Goal: Information Seeking & Learning: Learn about a topic

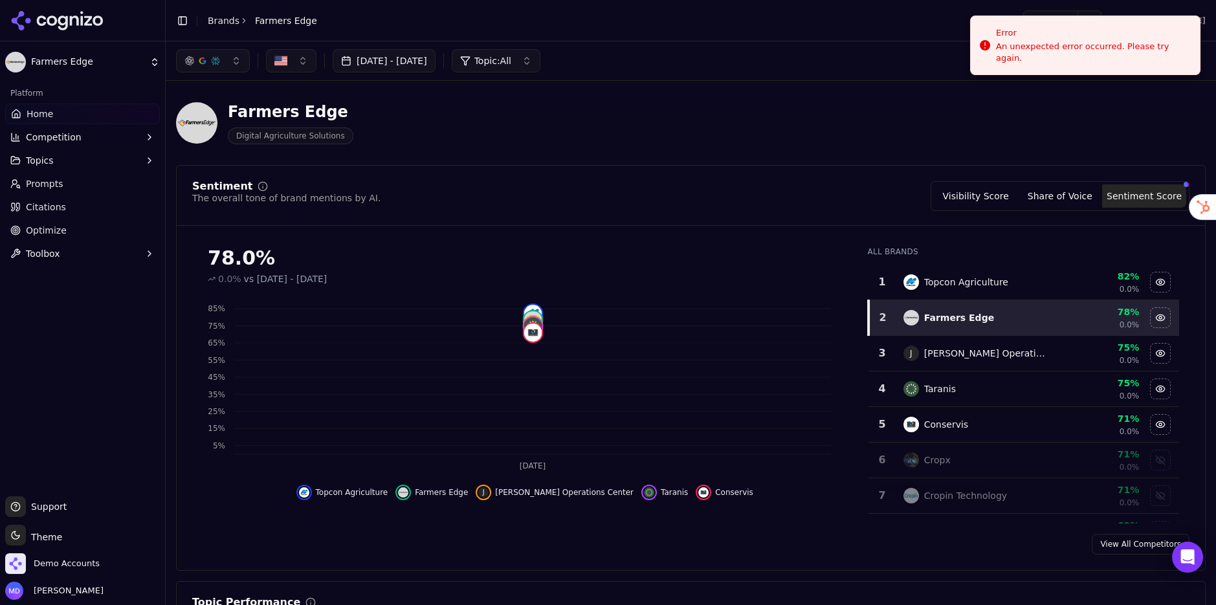
click at [221, 23] on link "Brands" at bounding box center [224, 21] width 32 height 10
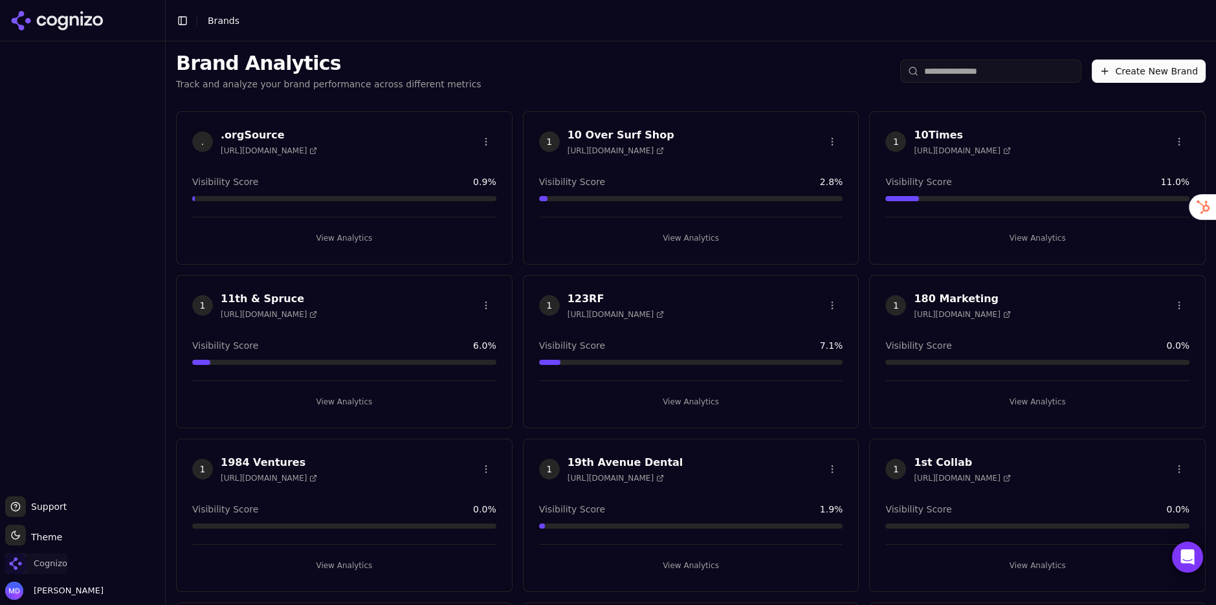
click at [60, 564] on span "Cognizo" at bounding box center [51, 564] width 34 height 12
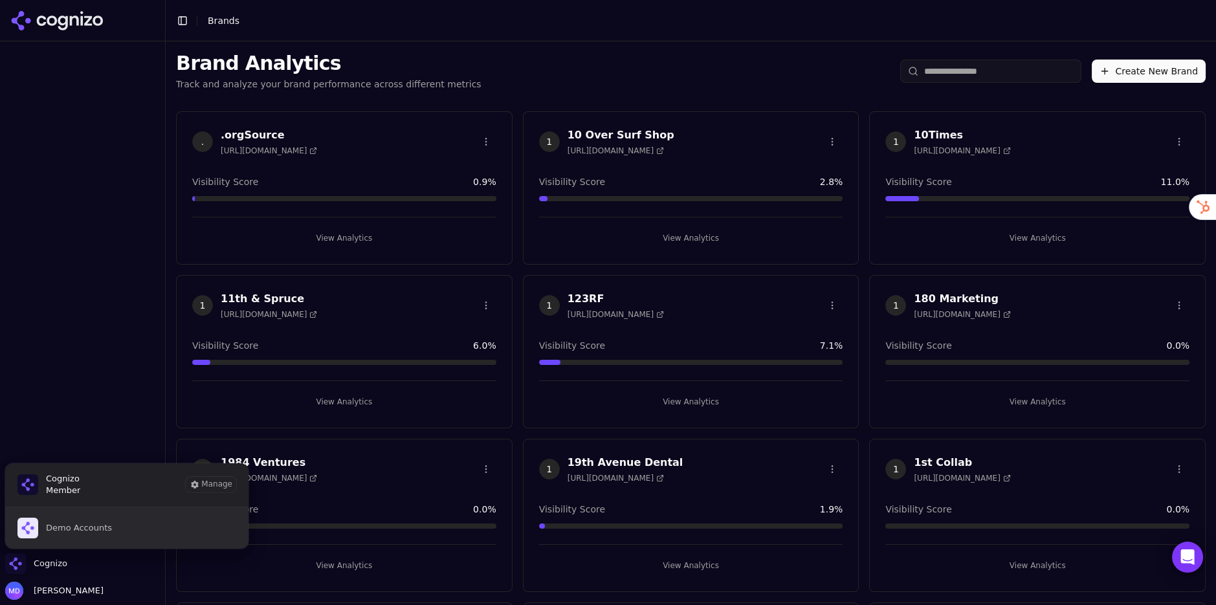
click at [68, 524] on span "Demo Accounts" at bounding box center [79, 528] width 66 height 12
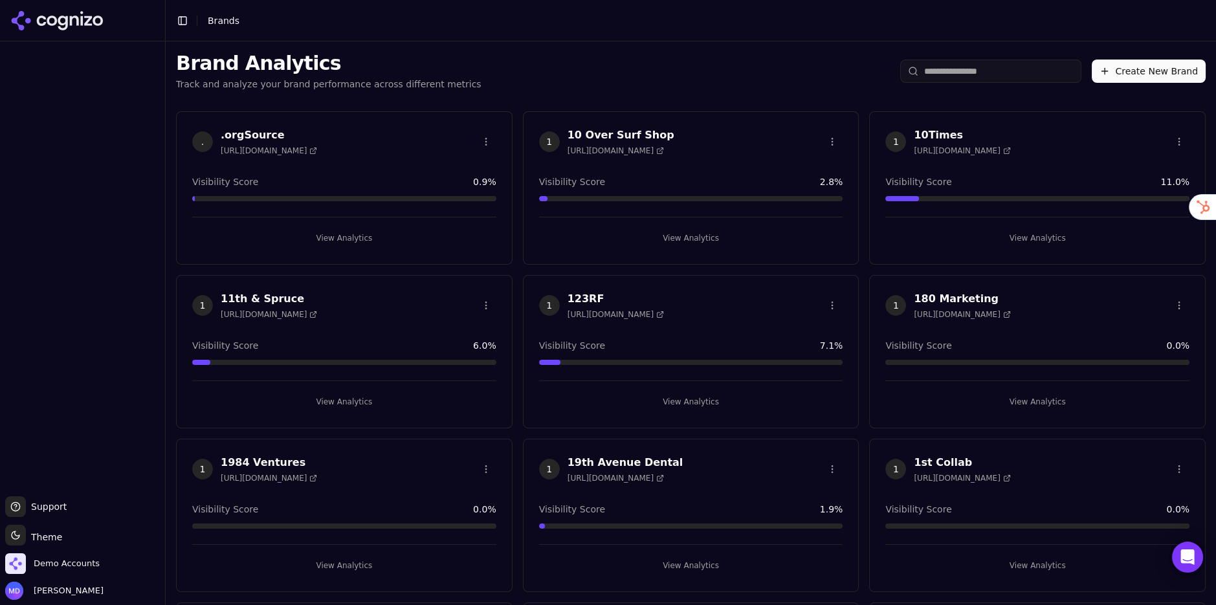
click at [948, 77] on input "search" at bounding box center [990, 71] width 181 height 23
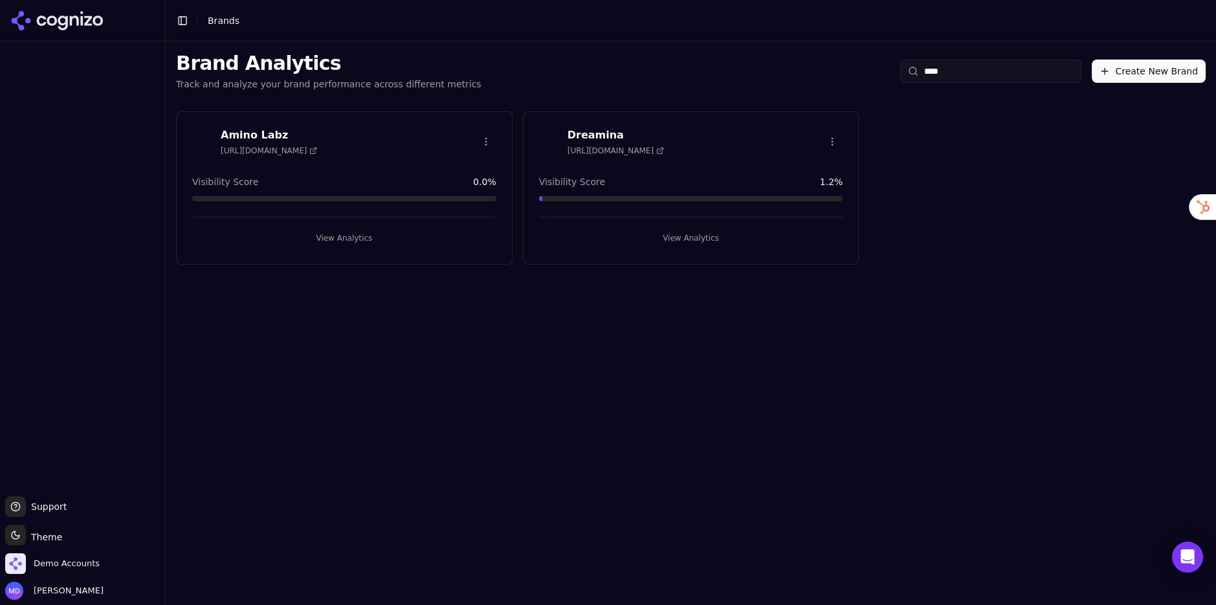
type input "****"
click at [314, 236] on button "View Analytics" at bounding box center [344, 238] width 304 height 21
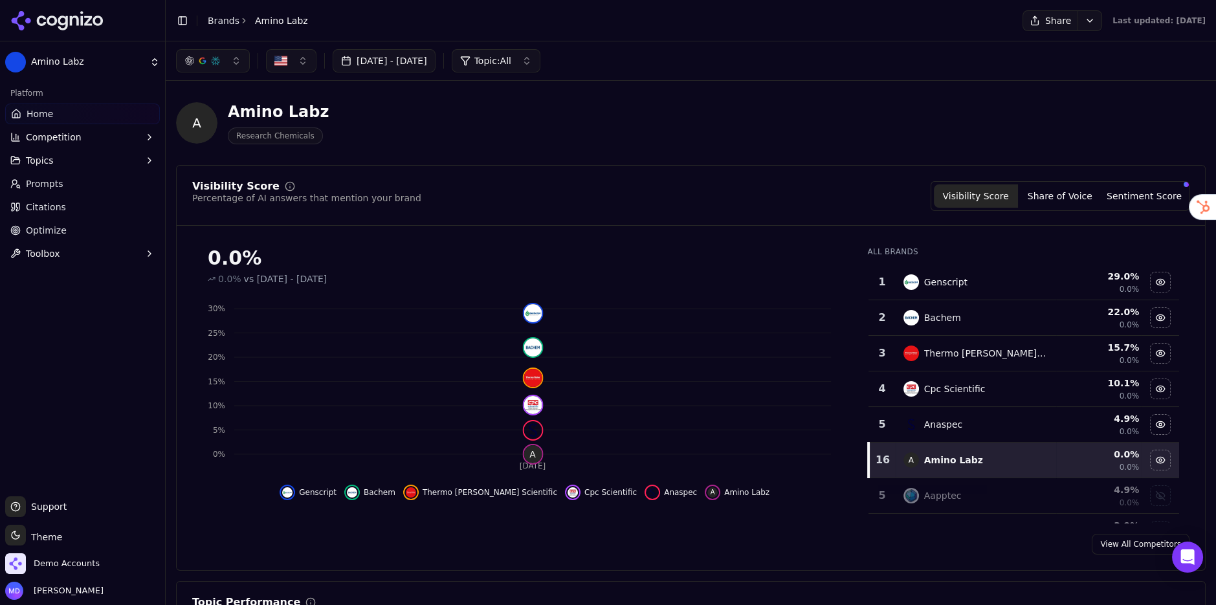
click at [52, 230] on span "Optimize" at bounding box center [46, 230] width 41 height 13
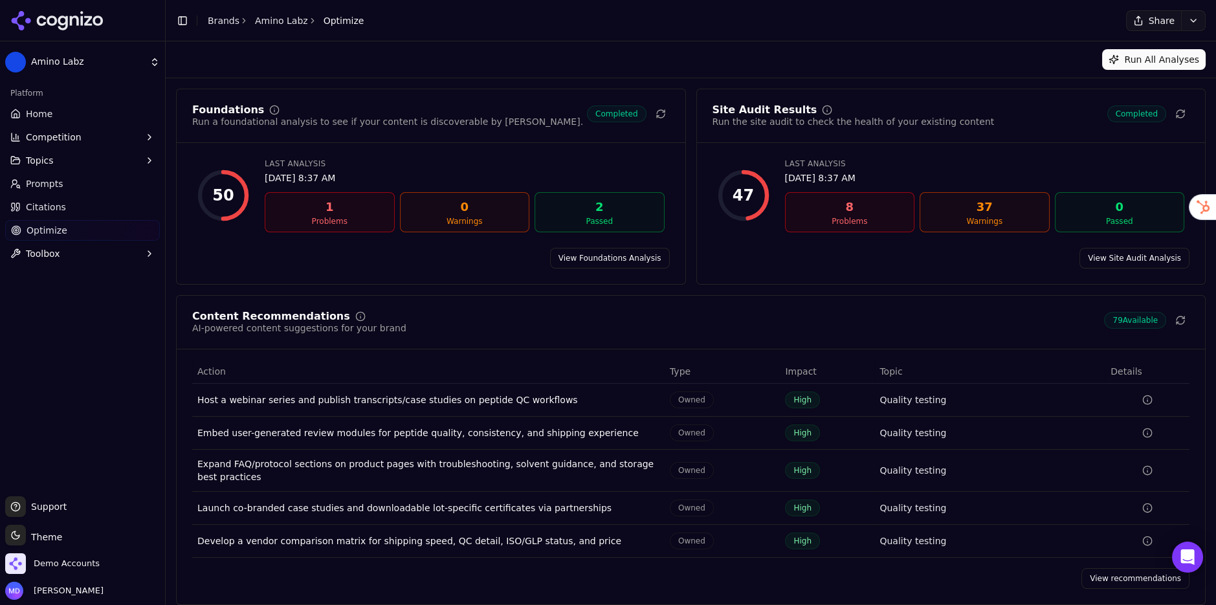
click at [47, 107] on span "Home" at bounding box center [39, 113] width 27 height 13
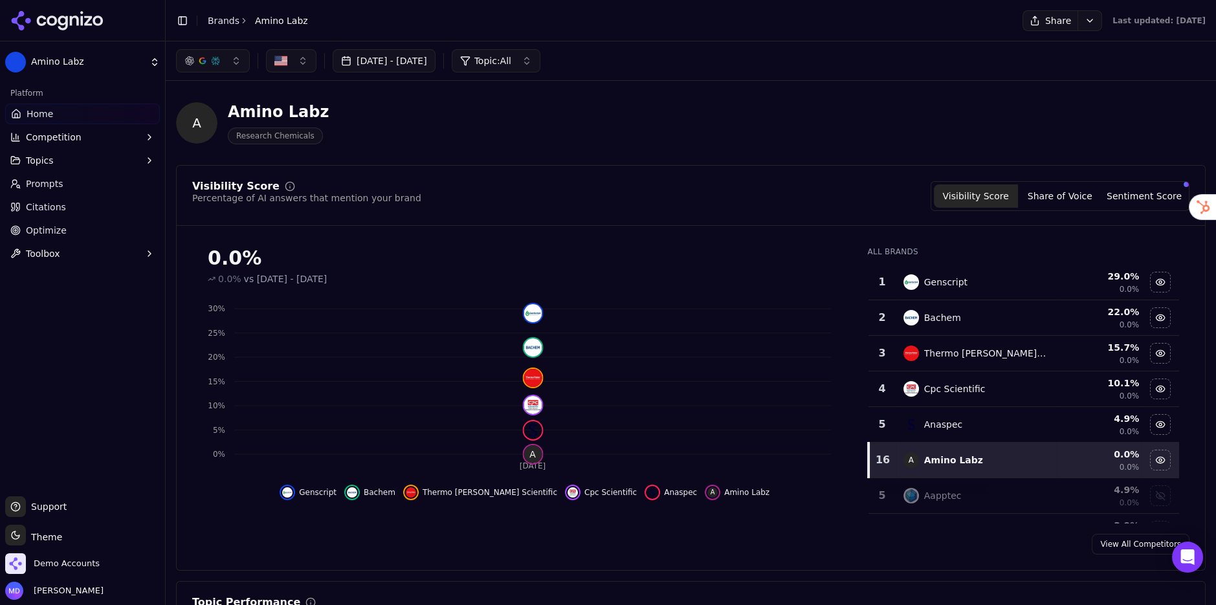
click at [1129, 194] on button "Sentiment Score" at bounding box center [1144, 195] width 84 height 23
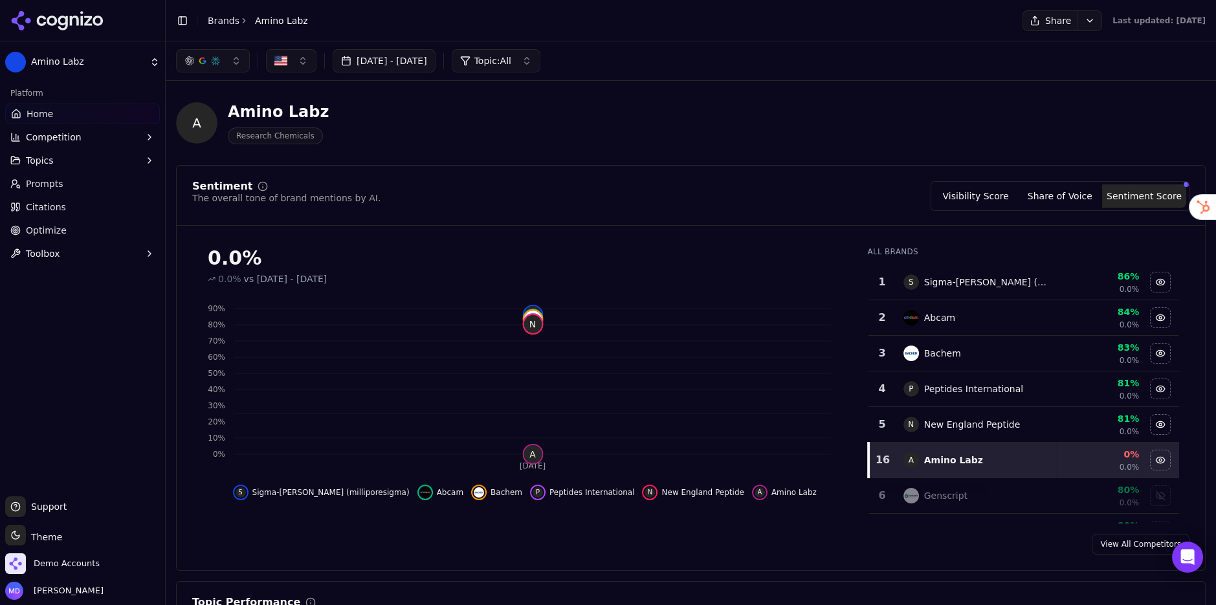
click at [993, 190] on button "Visibility Score" at bounding box center [976, 195] width 84 height 23
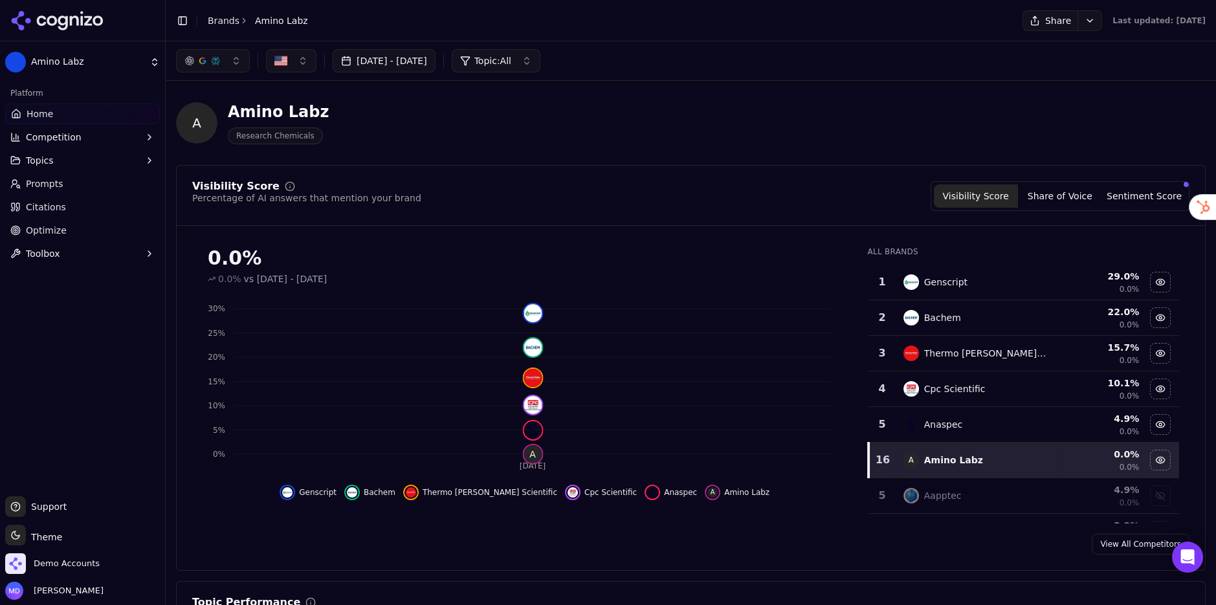
click at [213, 18] on link "Brands" at bounding box center [224, 21] width 32 height 10
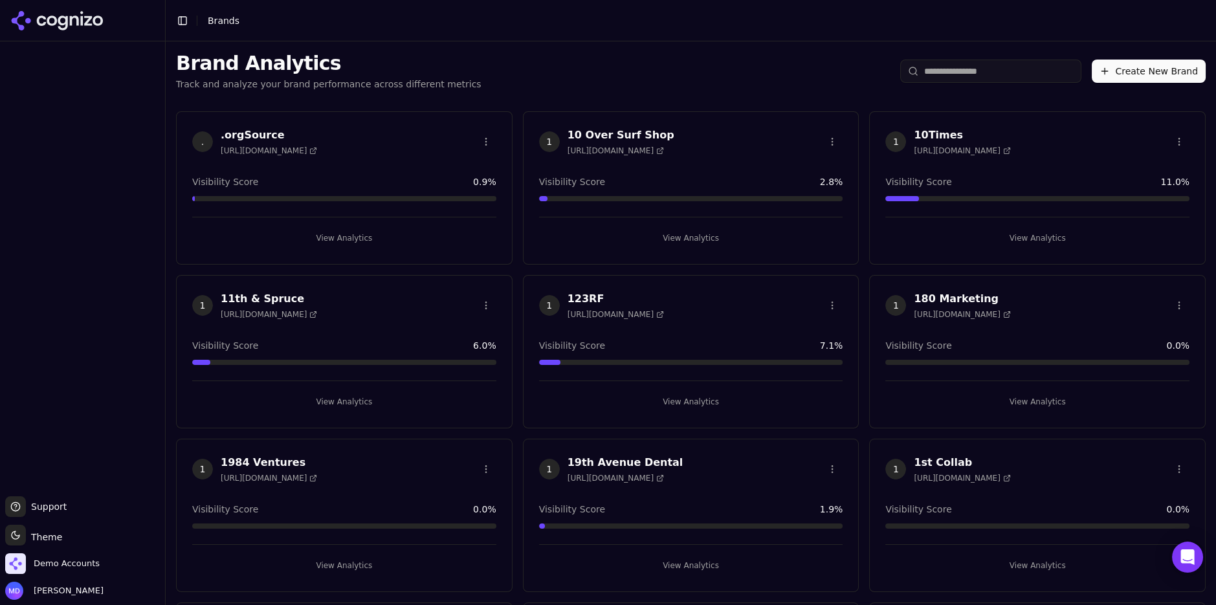
click at [990, 71] on input "search" at bounding box center [990, 71] width 181 height 23
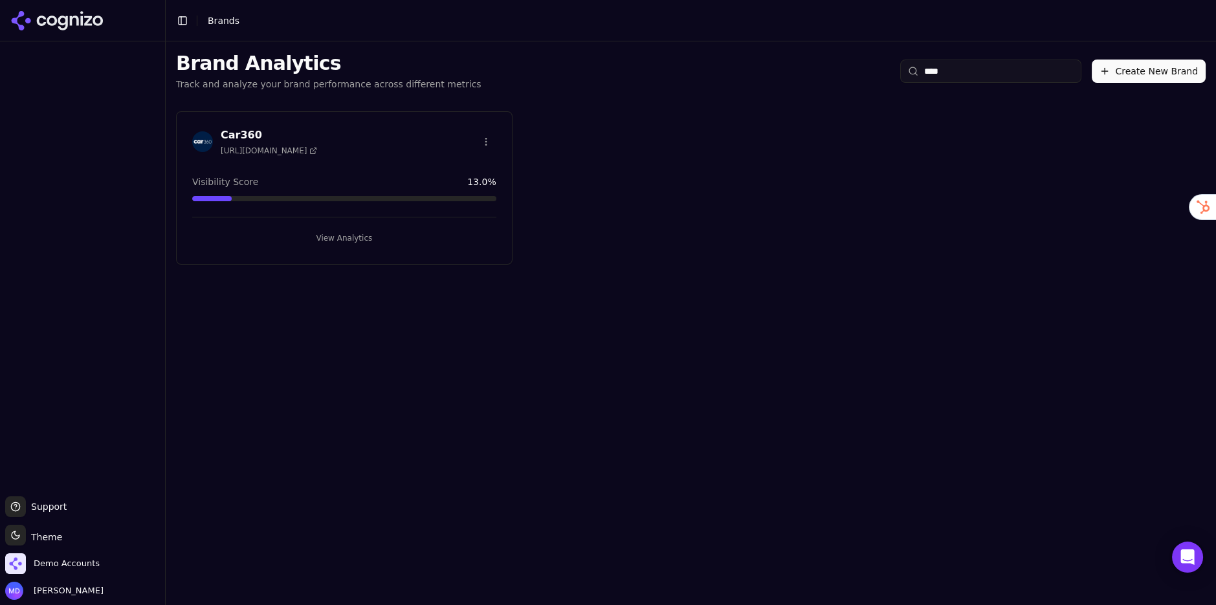
type input "****"
click at [403, 245] on button "View Analytics" at bounding box center [344, 238] width 304 height 21
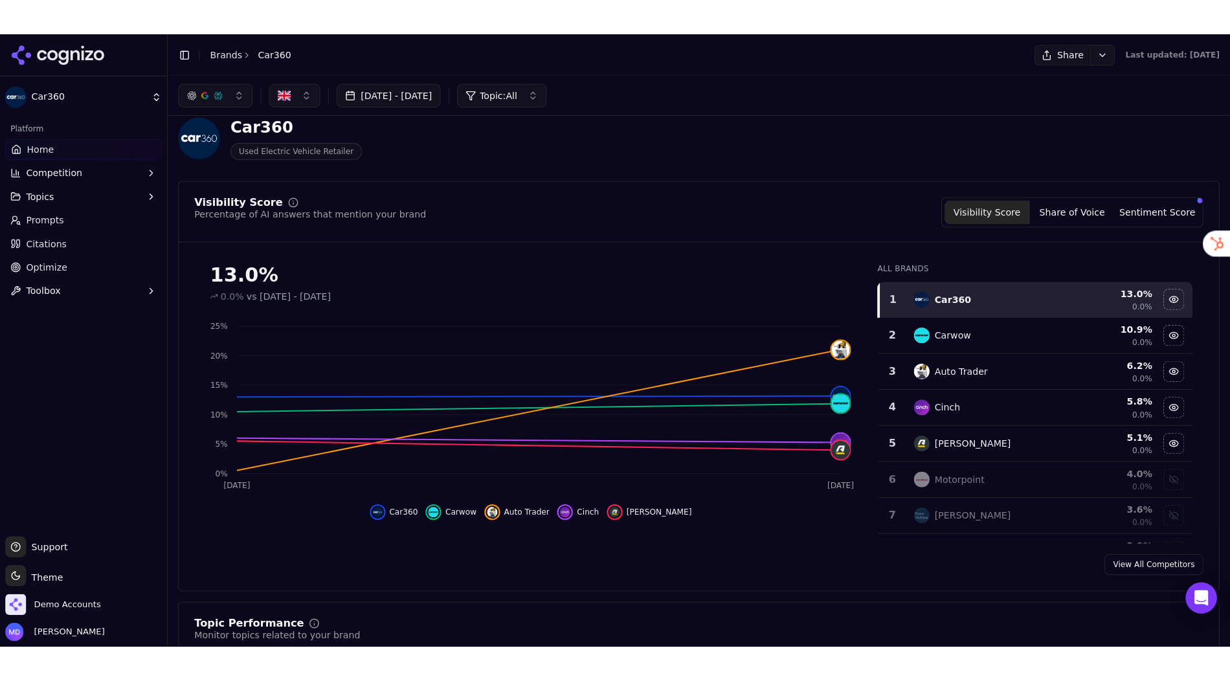
scroll to position [5, 0]
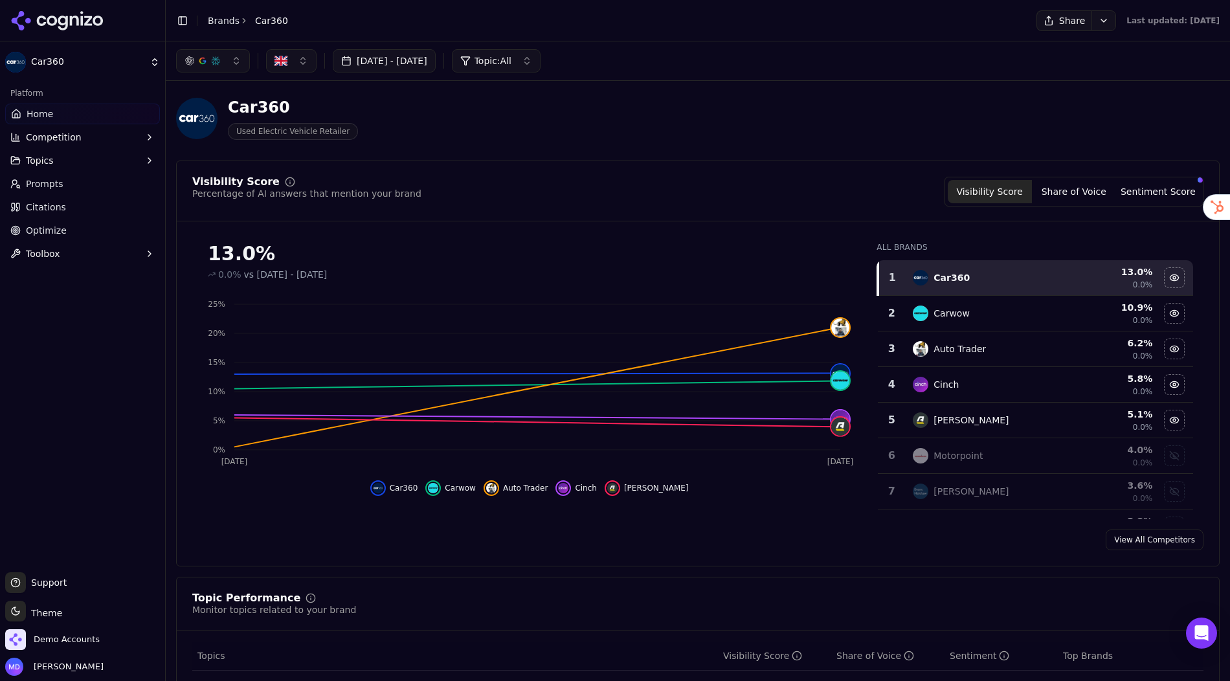
click at [221, 18] on link "Brands" at bounding box center [224, 21] width 32 height 10
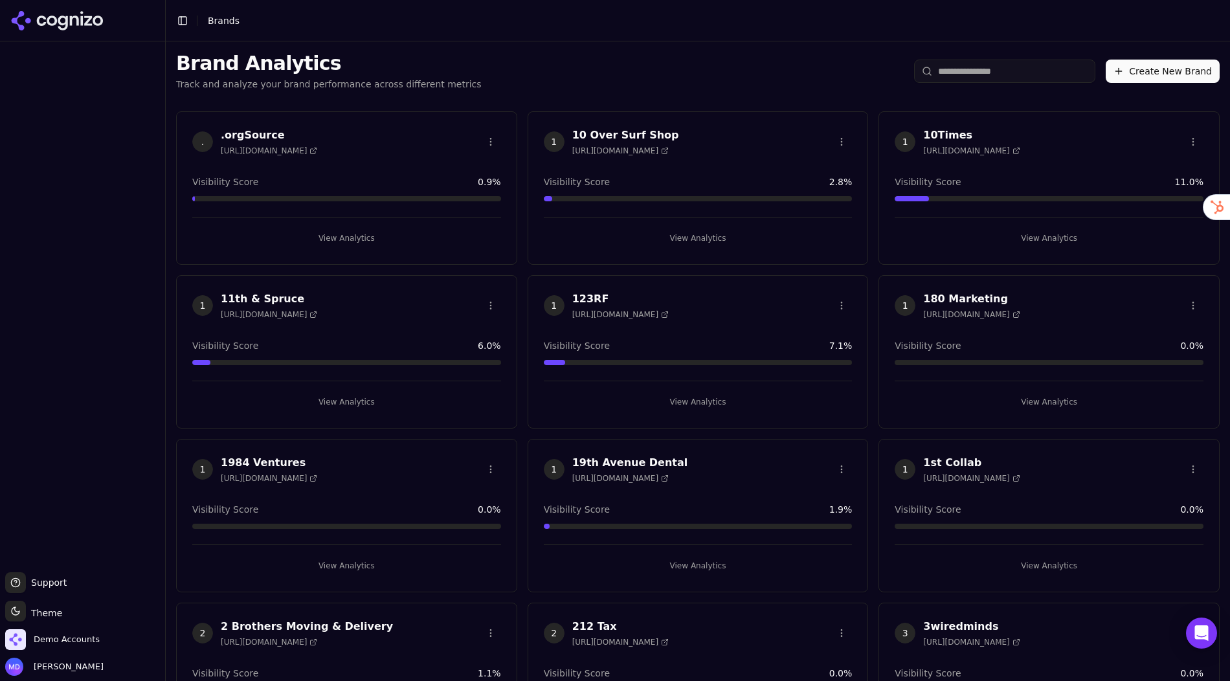
click at [997, 60] on html "Support Support Toggle theme Theme Demo Accounts [PERSON_NAME] Toggle Sidebar B…" at bounding box center [615, 340] width 1230 height 681
click at [996, 76] on input "search" at bounding box center [1004, 71] width 181 height 23
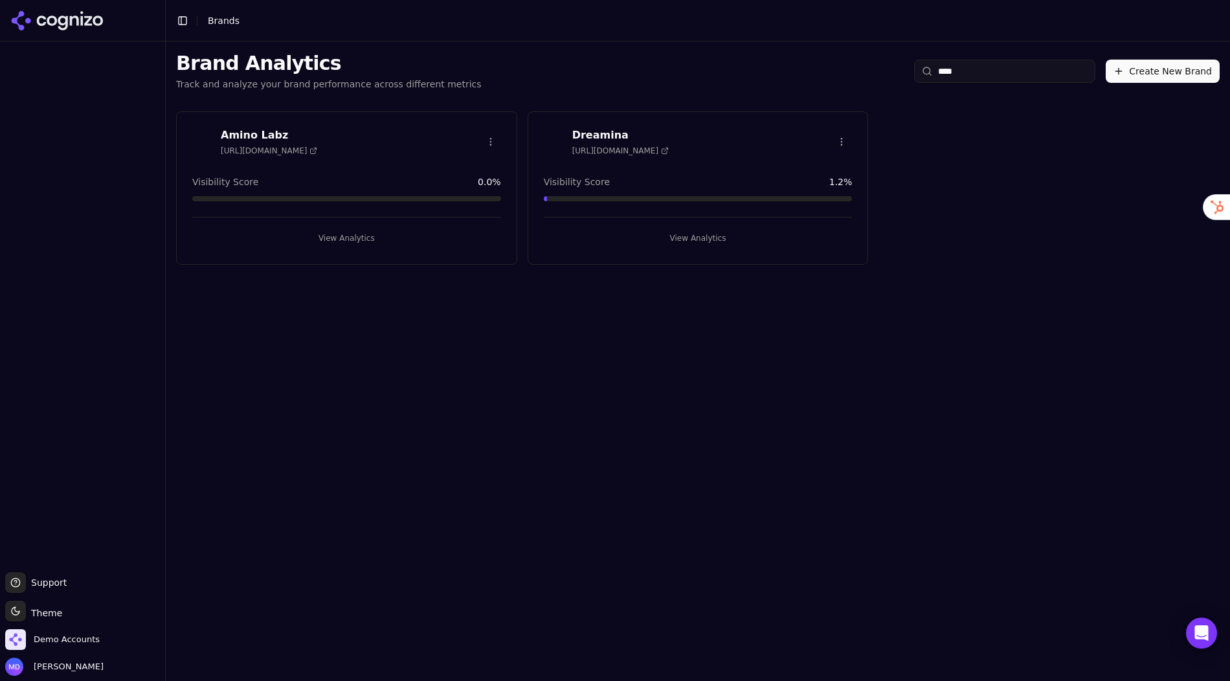
type input "****"
click at [429, 239] on button "View Analytics" at bounding box center [346, 238] width 309 height 21
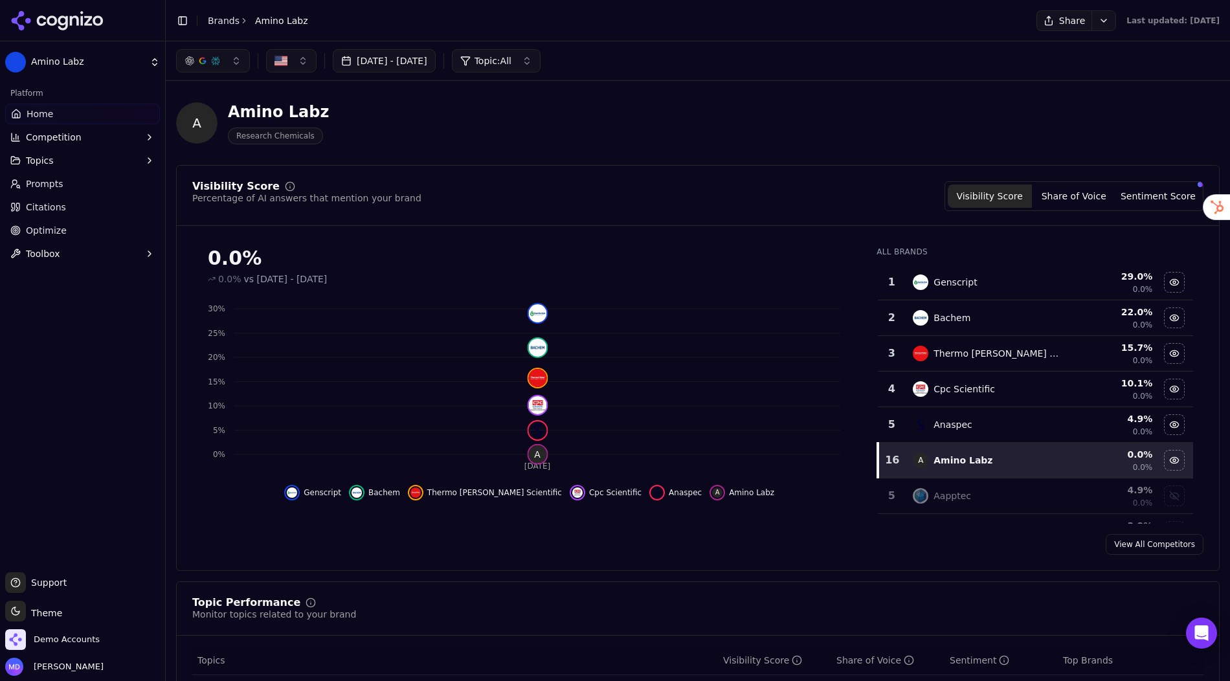
click at [64, 187] on link "Prompts" at bounding box center [82, 183] width 155 height 21
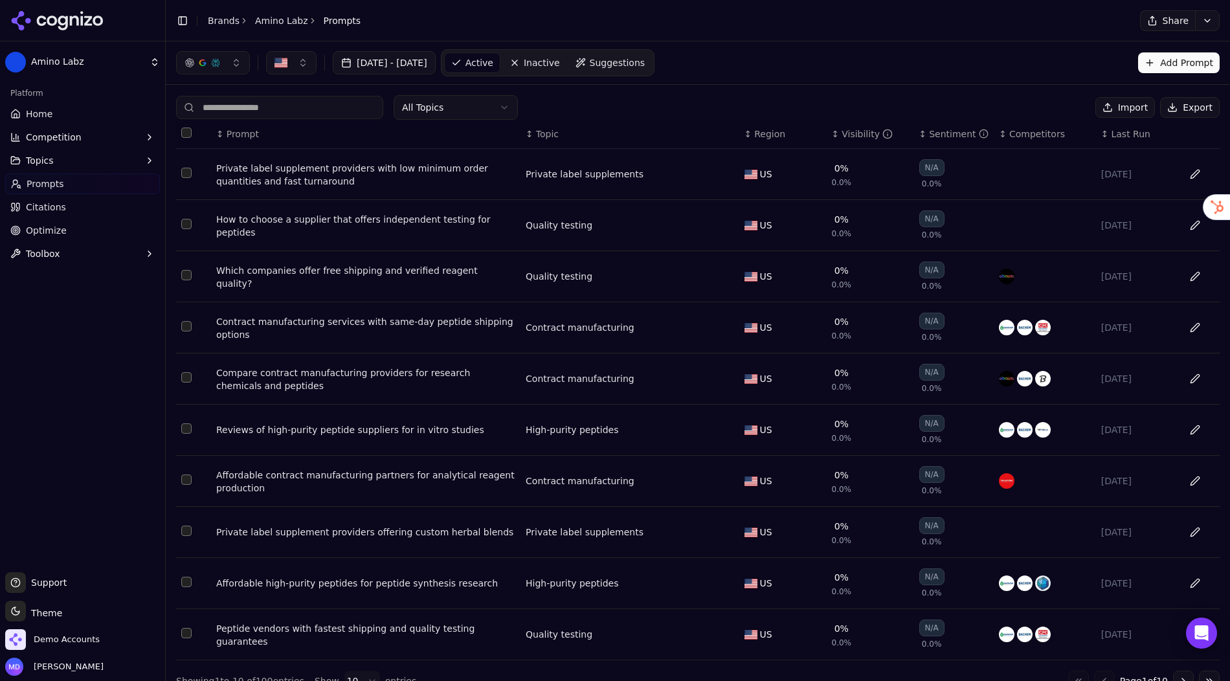
click at [71, 233] on link "Optimize" at bounding box center [82, 230] width 155 height 21
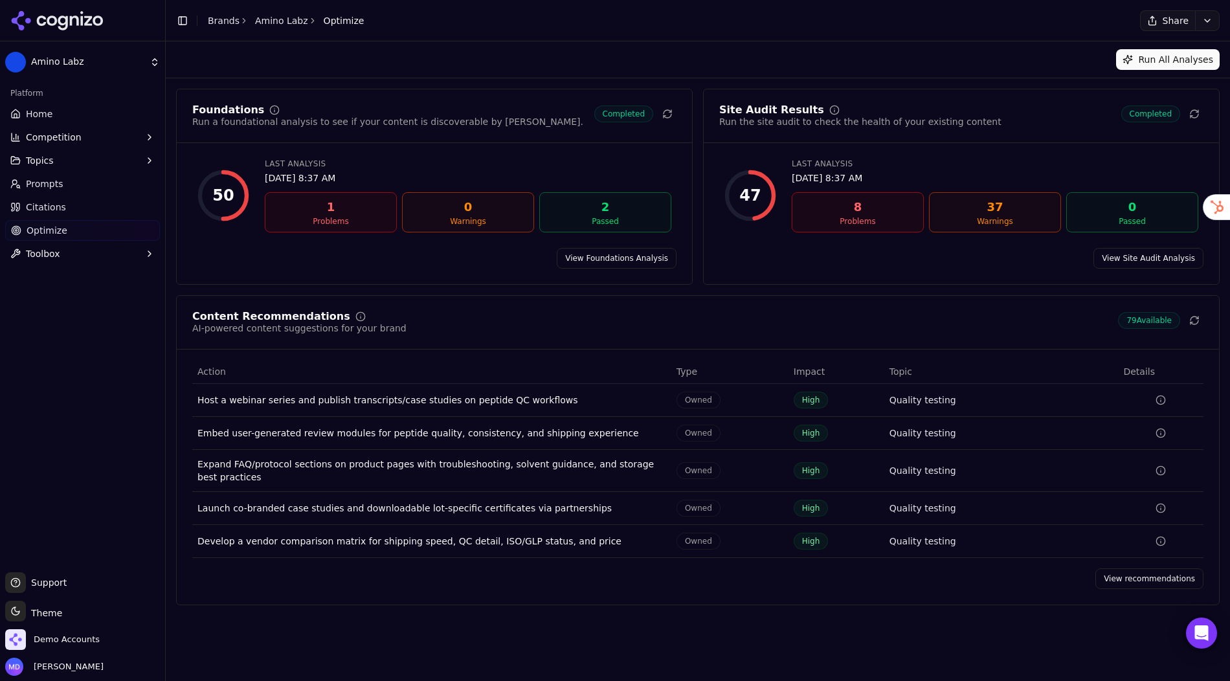
click at [1126, 575] on link "View recommendations" at bounding box center [1149, 578] width 108 height 21
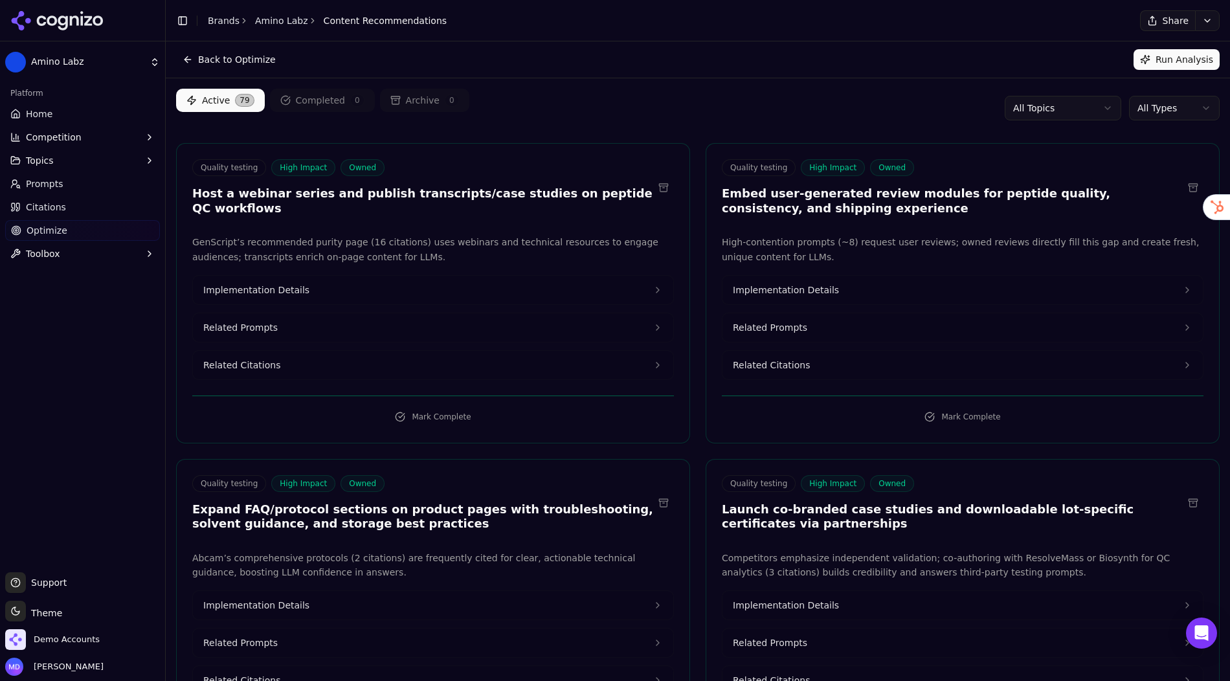
click at [1166, 118] on html "Amino Labz Platform Home Competition Topics Prompts Citations Optimize Toolbox …" at bounding box center [615, 340] width 1230 height 681
click at [1164, 119] on html "Amino Labz Platform Home Competition Topics Prompts Citations Optimize Toolbox …" at bounding box center [615, 340] width 1230 height 681
click at [56, 114] on link "Home" at bounding box center [82, 114] width 155 height 21
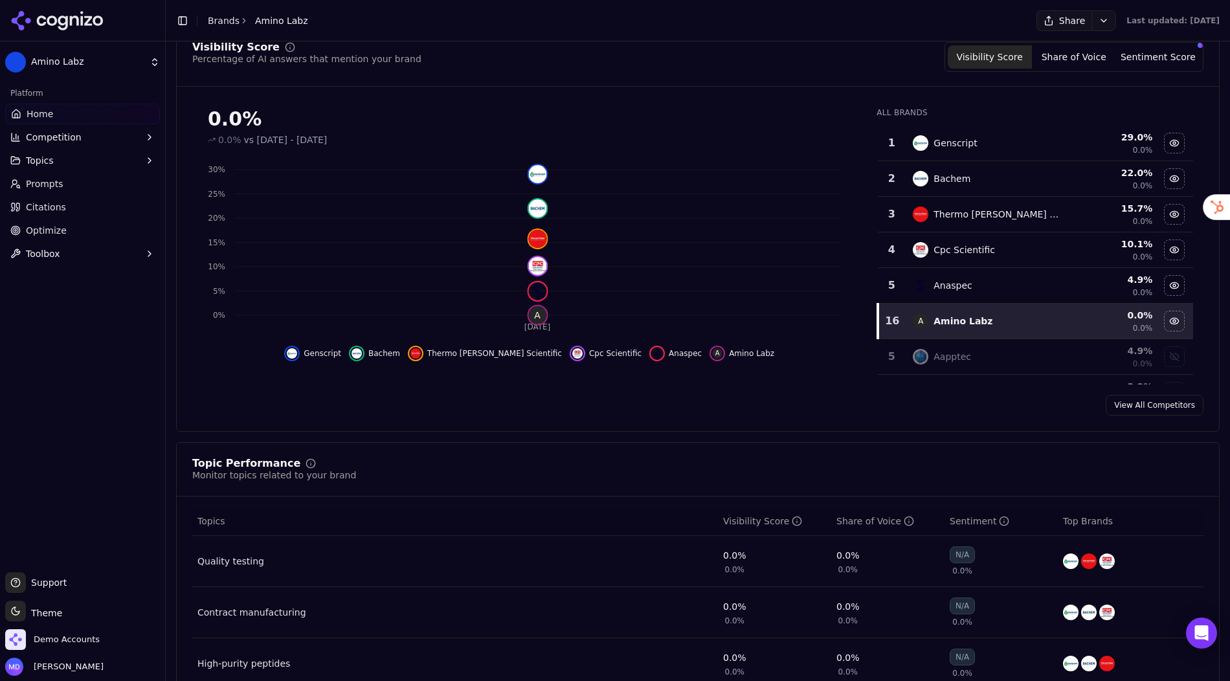
scroll to position [140, 0]
click at [54, 144] on button "Competition" at bounding box center [82, 137] width 155 height 21
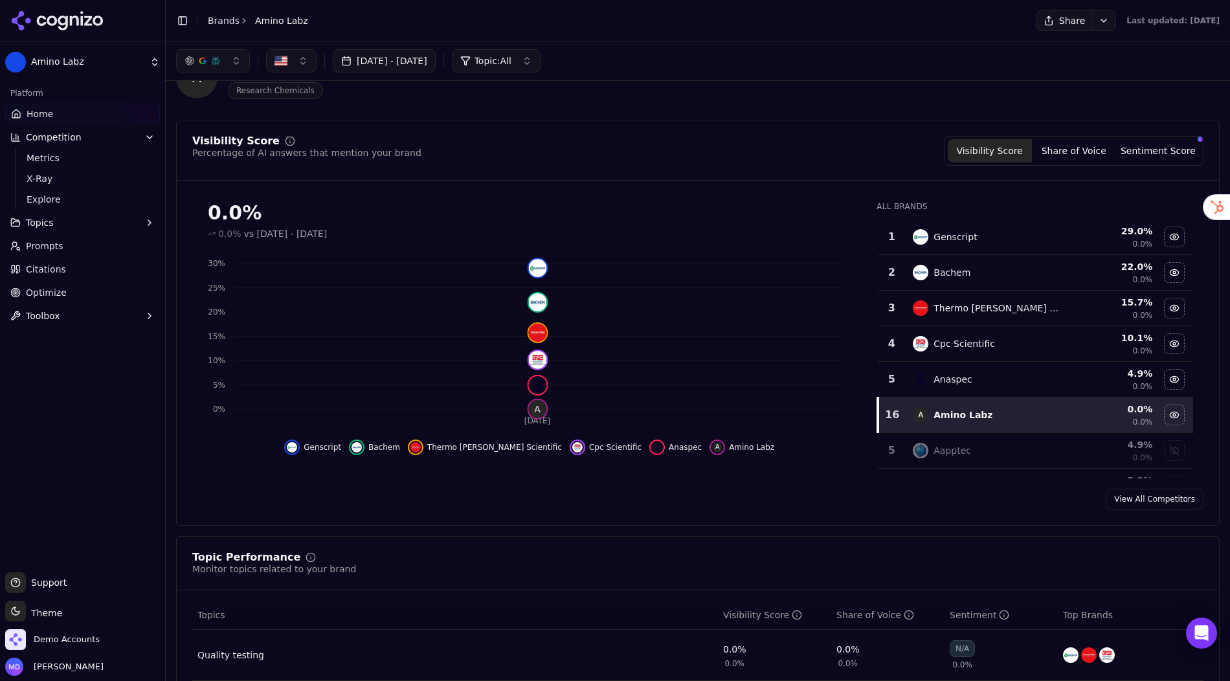
scroll to position [0, 0]
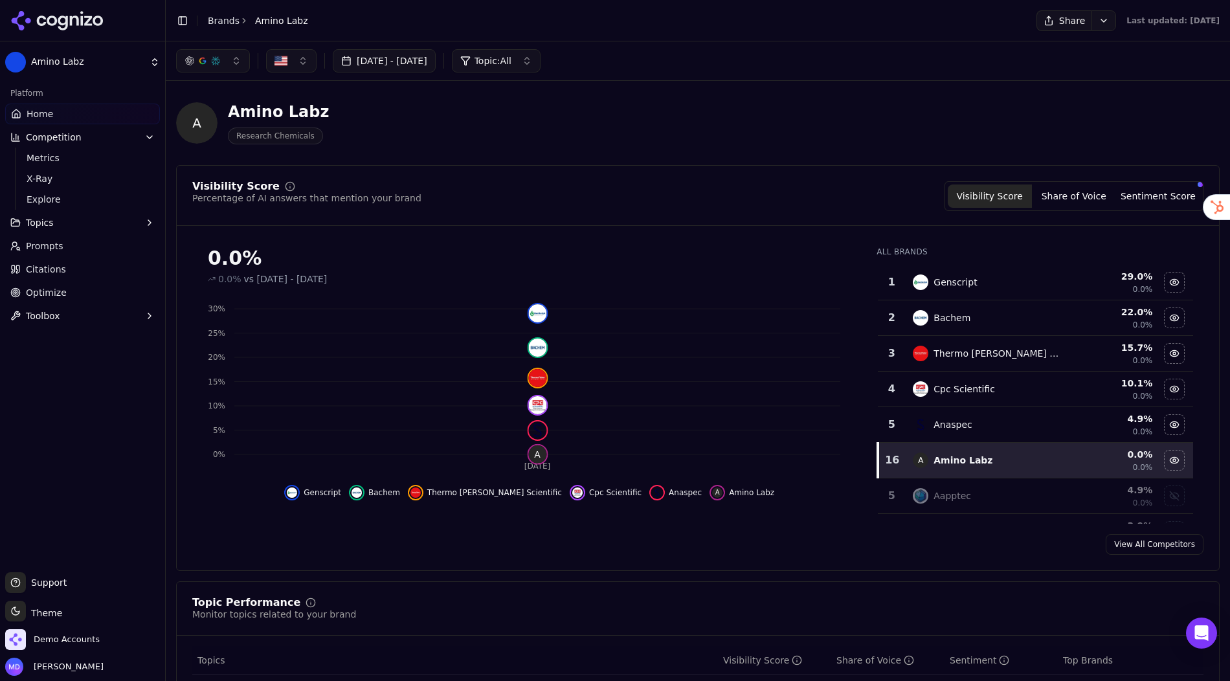
click at [1131, 545] on link "View All Competitors" at bounding box center [1154, 544] width 98 height 21
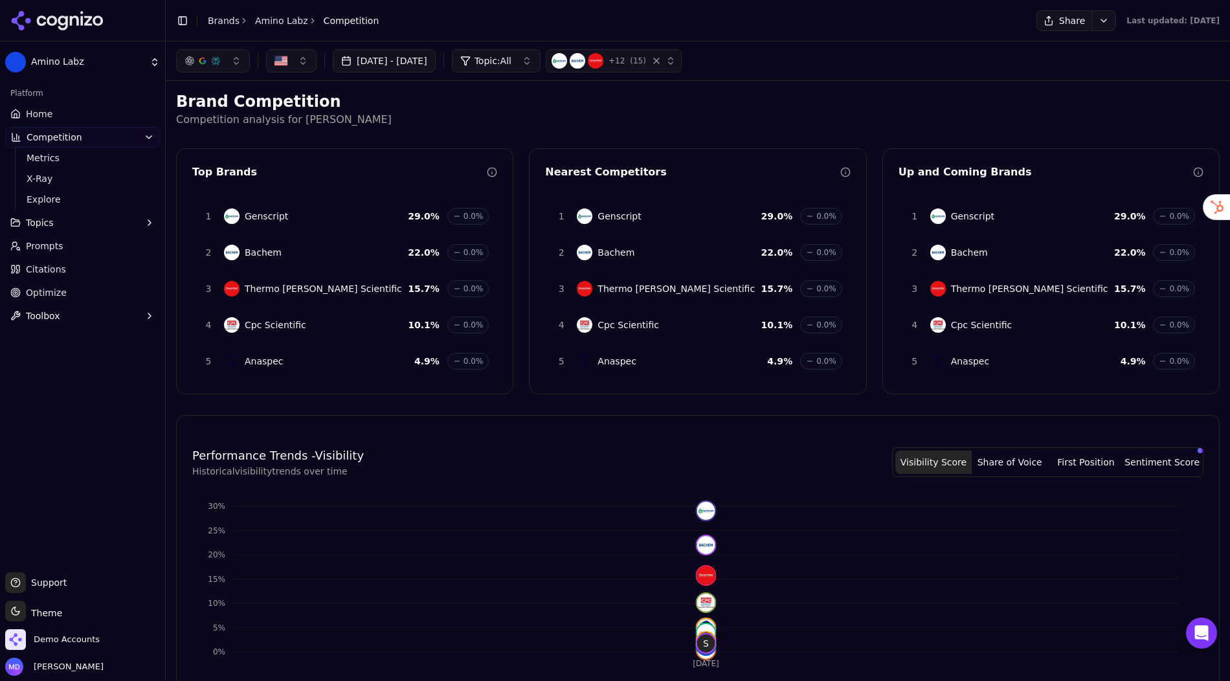
click at [82, 296] on link "Optimize" at bounding box center [82, 292] width 155 height 21
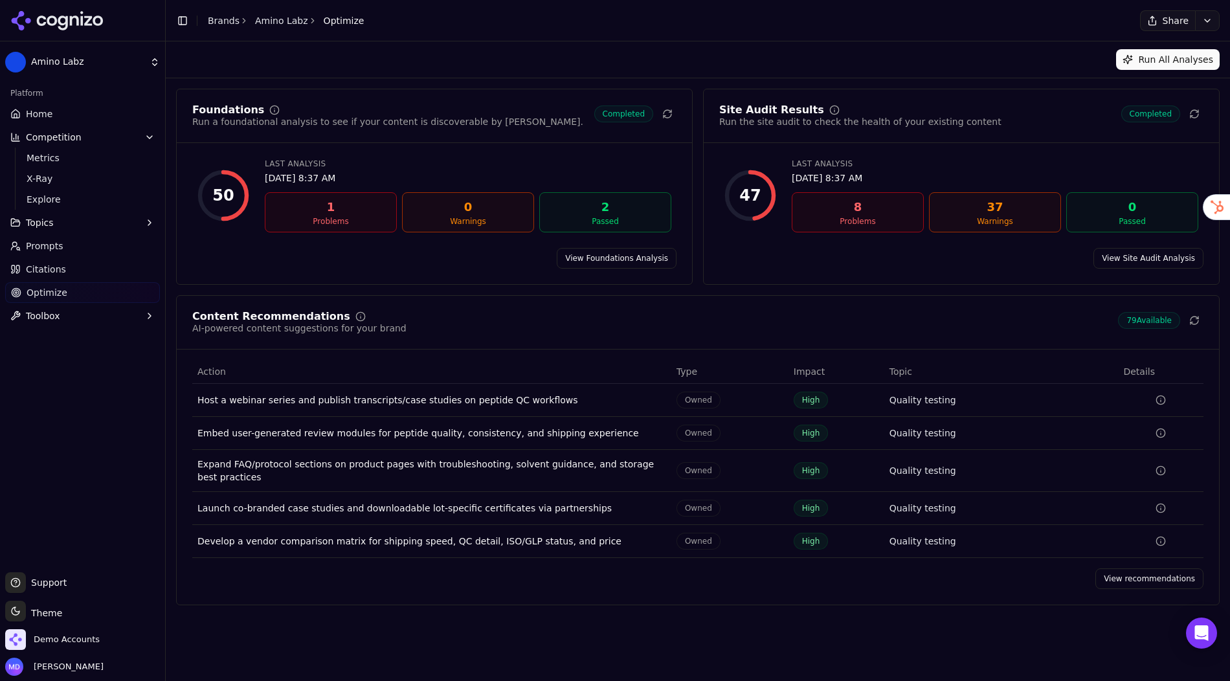
click at [1124, 570] on link "View recommendations" at bounding box center [1149, 578] width 108 height 21
click at [1124, 570] on html "Amino Labz Platform Home Competition Metrics X-Ray Explore Topics Prompts Citat…" at bounding box center [615, 340] width 1230 height 681
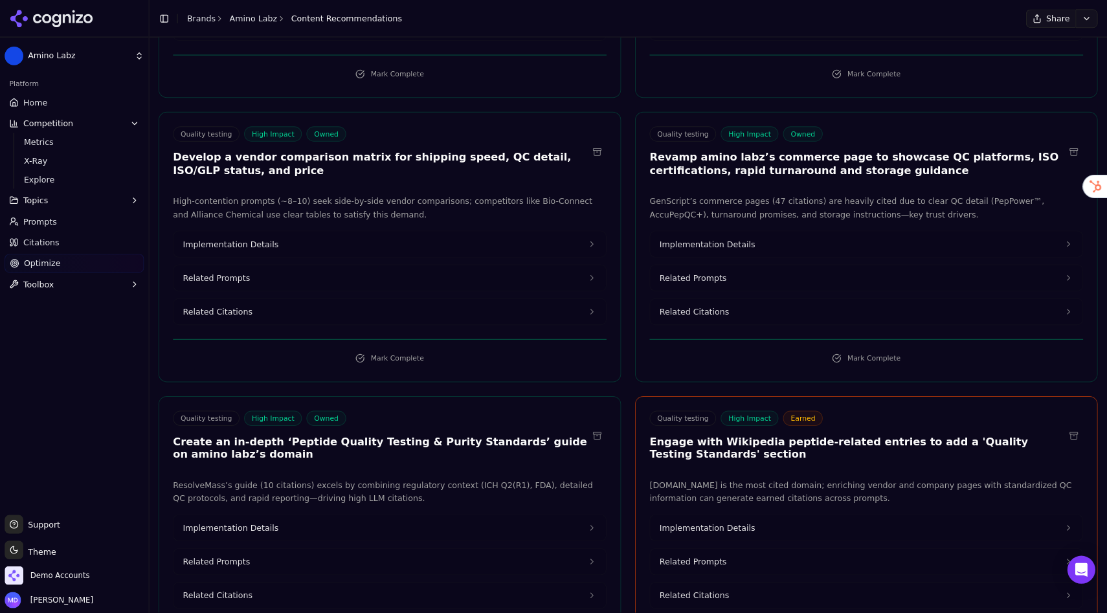
scroll to position [652, 0]
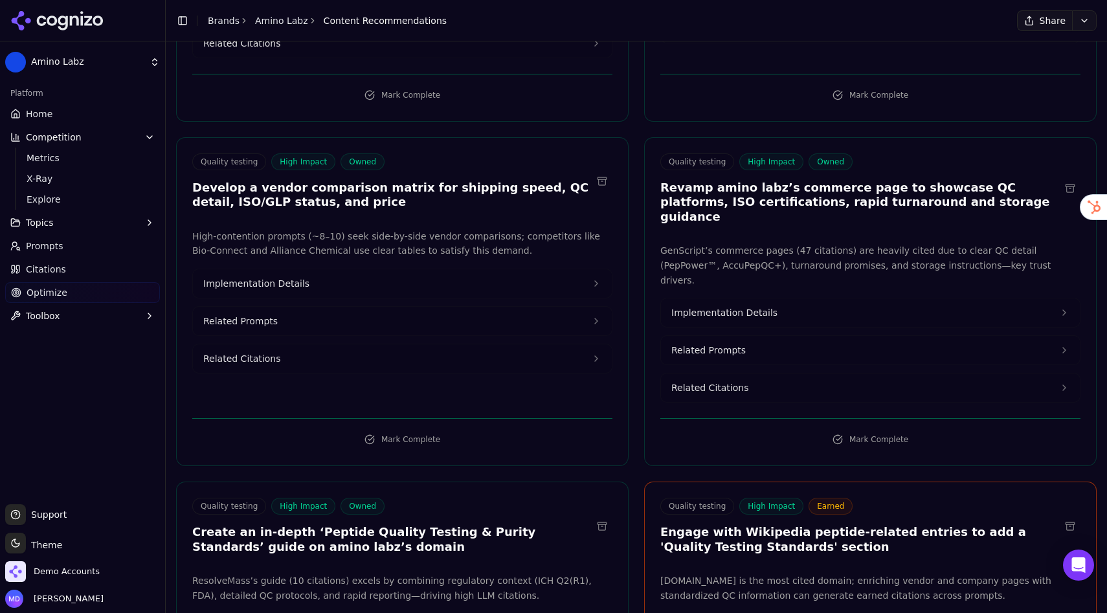
click at [390, 269] on button "Implementation Details" at bounding box center [402, 283] width 419 height 28
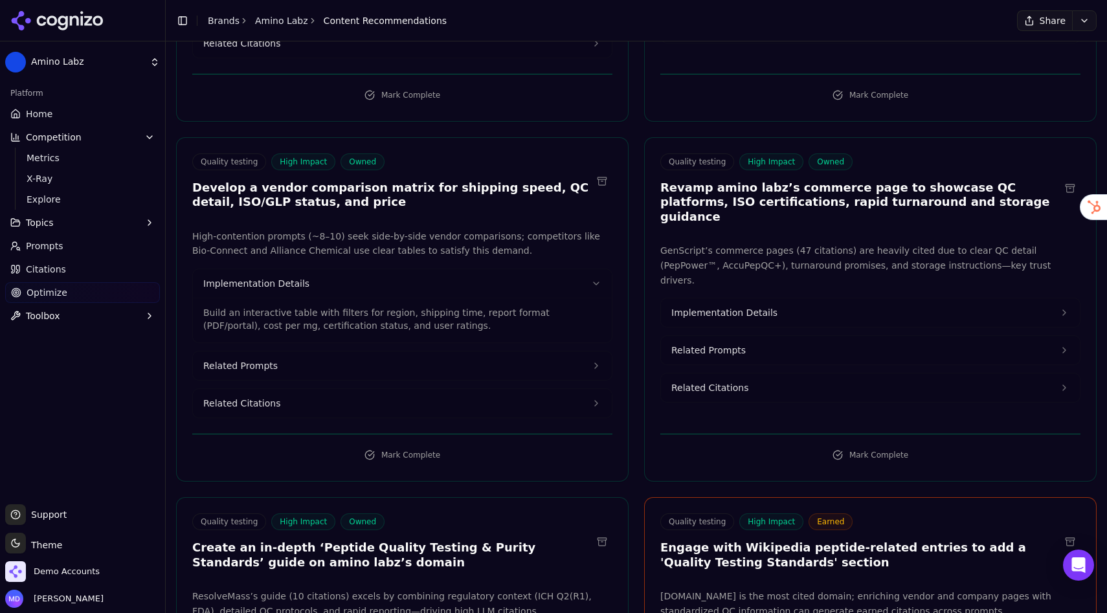
click at [272, 397] on span "Related Citations" at bounding box center [241, 403] width 77 height 13
